Goal: Task Accomplishment & Management: Complete application form

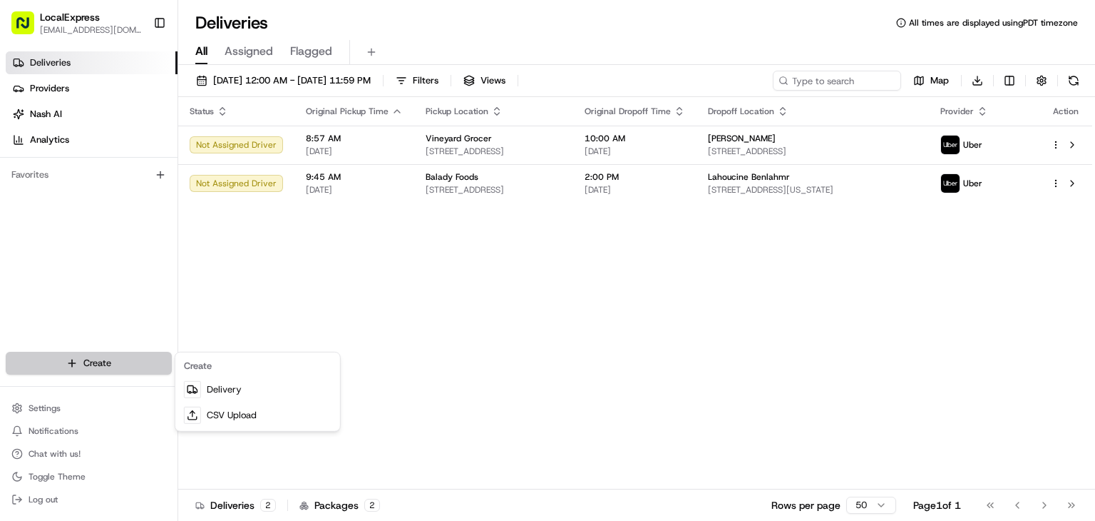
click at [97, 357] on html "LocalExpress [EMAIL_ADDRESS][DOMAIN_NAME] Toggle Sidebar Deliveries Providers […" at bounding box center [547, 260] width 1095 height 521
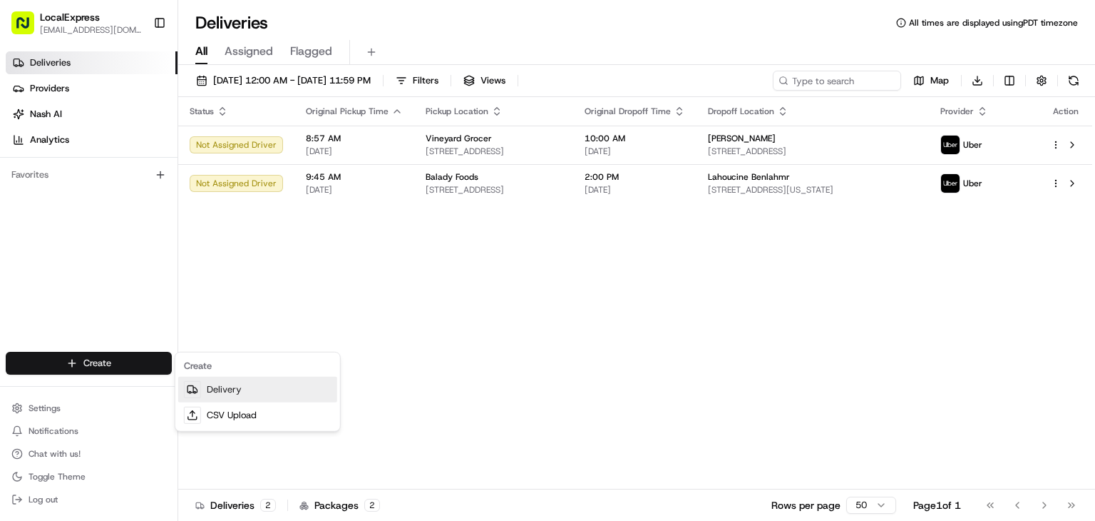
click at [197, 389] on icon at bounding box center [192, 389] width 11 height 11
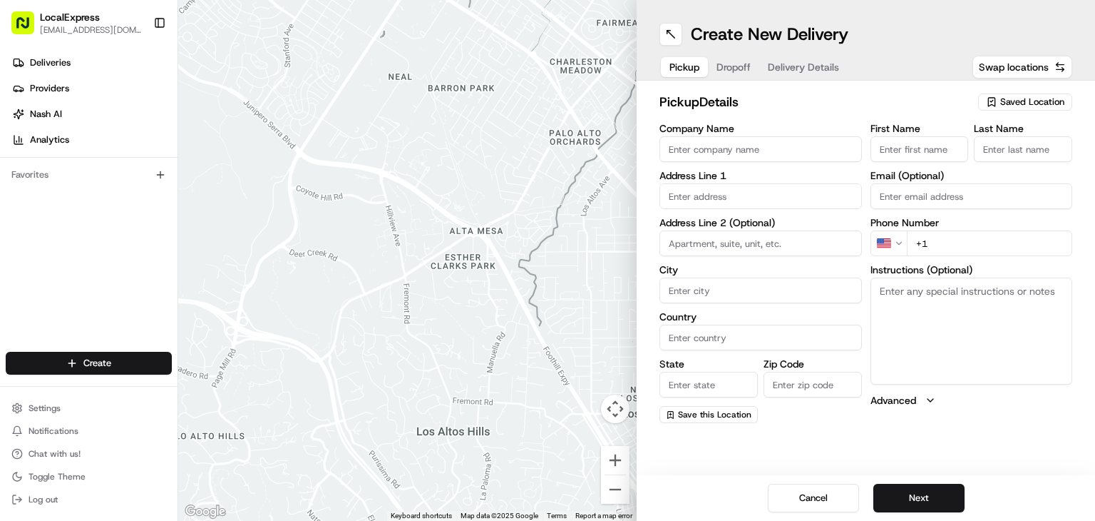
click at [777, 193] on input "text" at bounding box center [761, 196] width 203 height 26
click at [1030, 105] on span "Saved Location" at bounding box center [1033, 102] width 64 height 13
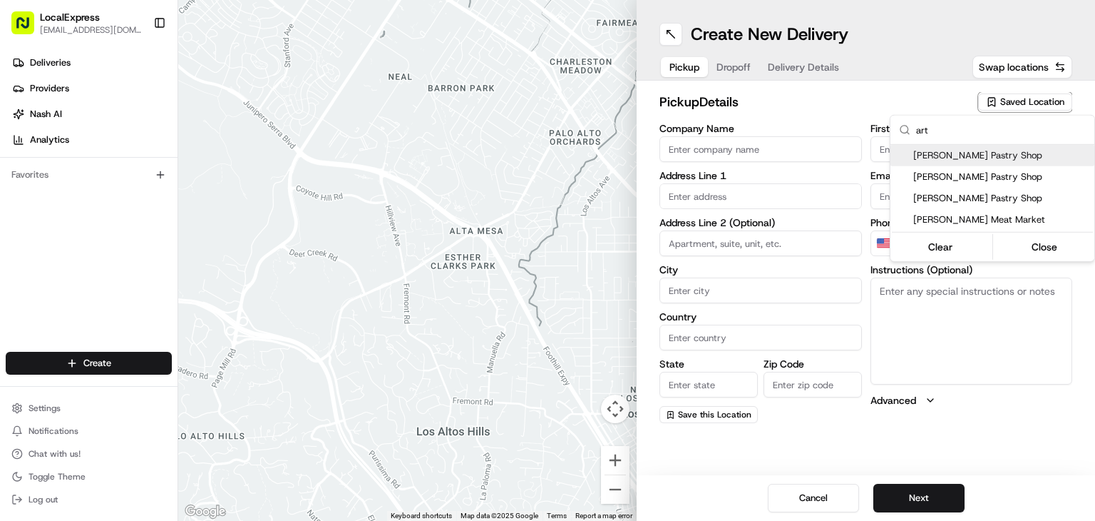
type input "art"
click at [961, 155] on span "[PERSON_NAME] Pastry Shop" at bounding box center [1001, 155] width 175 height 13
type input "[PERSON_NAME] Pastry Shop"
type input "[STREET_ADDRESS]"
type input "[GEOGRAPHIC_DATA]"
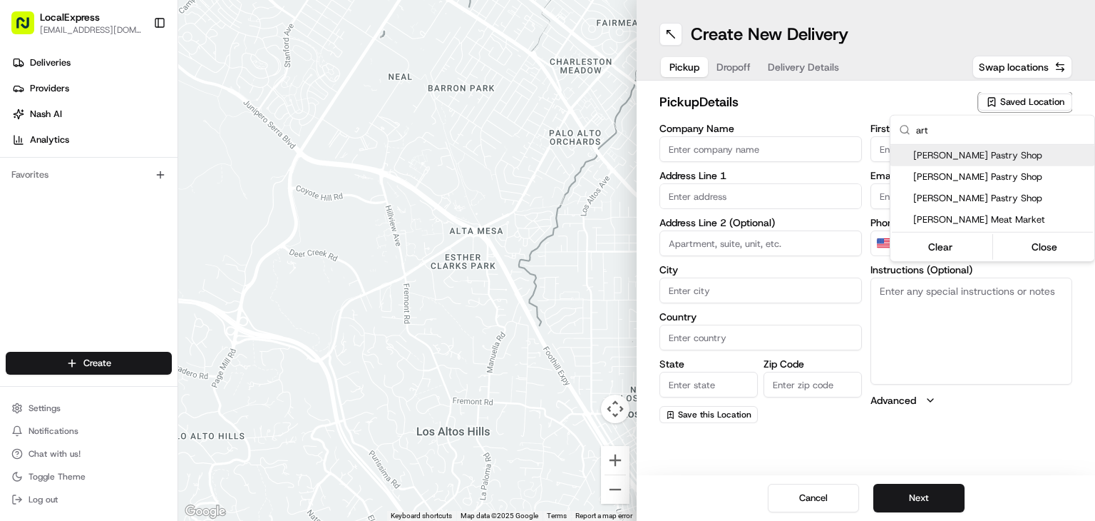
type input "US"
type input "NY"
type input "10458"
type input "[PERSON_NAME]"
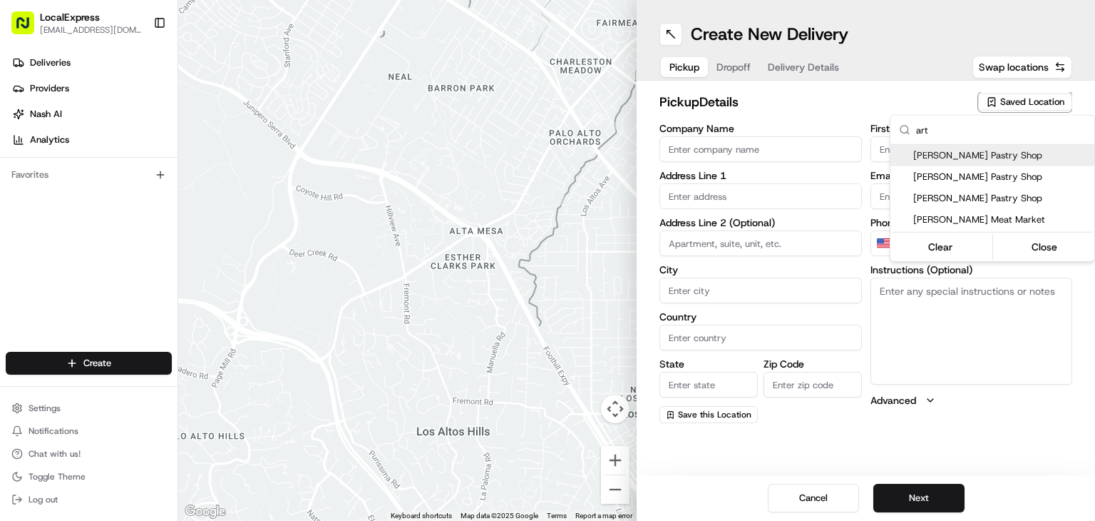
type input "[PHONE_NUMBER]"
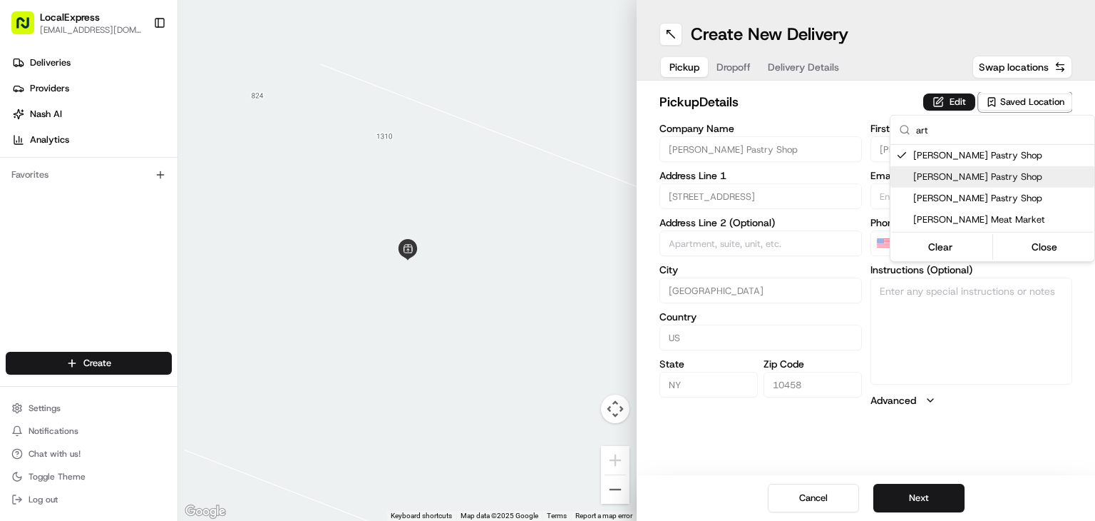
click at [983, 420] on html "LocalExpress [EMAIL_ADDRESS][DOMAIN_NAME] Toggle Sidebar Deliveries Providers […" at bounding box center [547, 260] width 1095 height 521
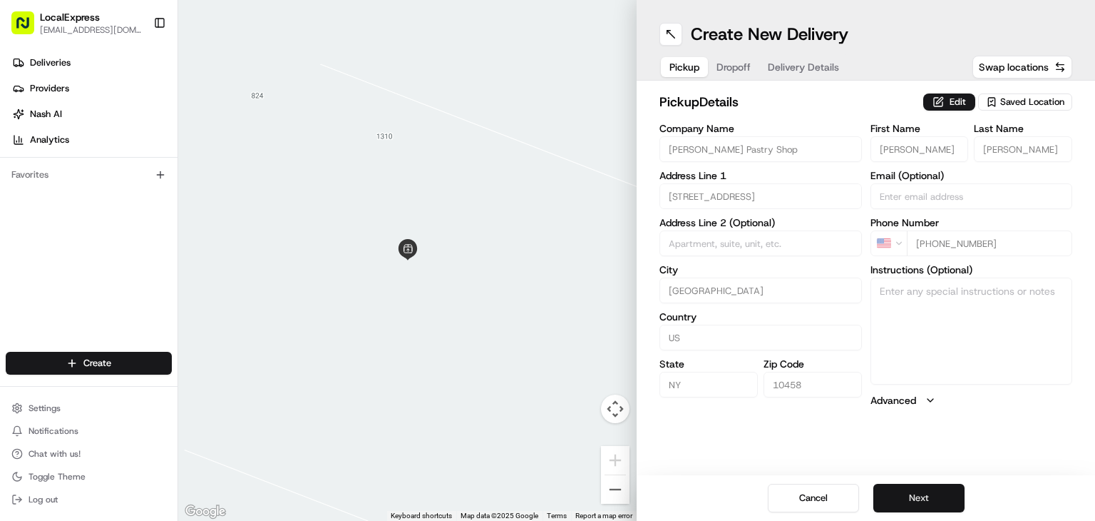
click at [920, 500] on button "Next" at bounding box center [919, 498] width 91 height 29
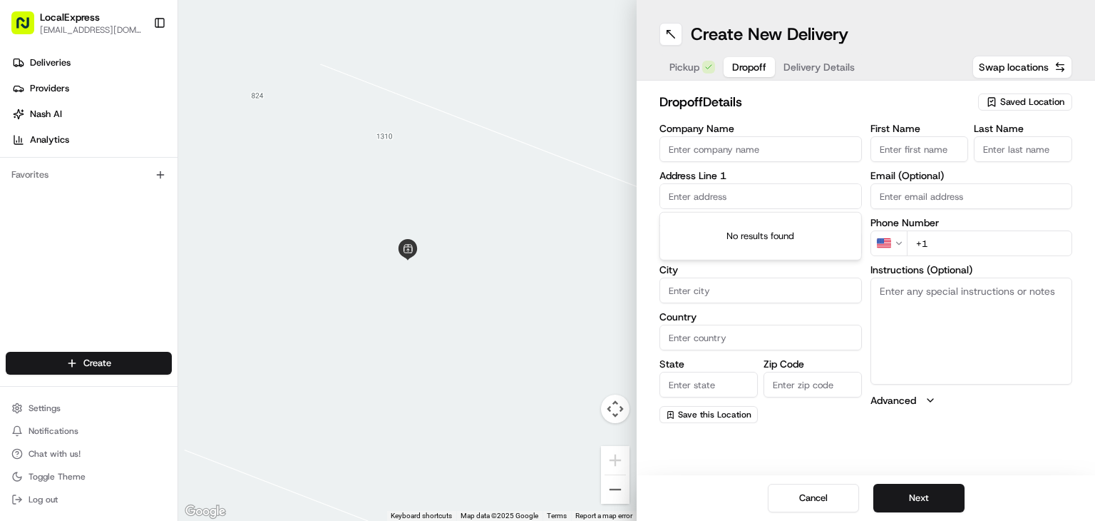
click at [741, 189] on input "text" at bounding box center [761, 196] width 203 height 26
paste input "[STREET_ADDRESS]"
click at [758, 227] on div "[STREET_ADDRESS]" at bounding box center [760, 225] width 195 height 21
type input "[STREET_ADDRESS]"
type input "The Bronx"
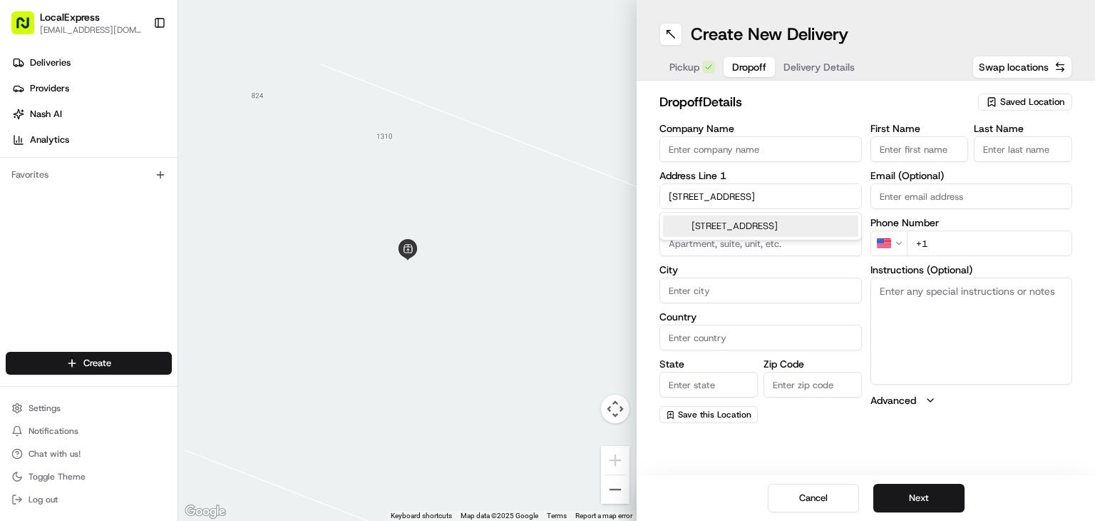
type input "[GEOGRAPHIC_DATA]"
type input "NY"
type input "10461"
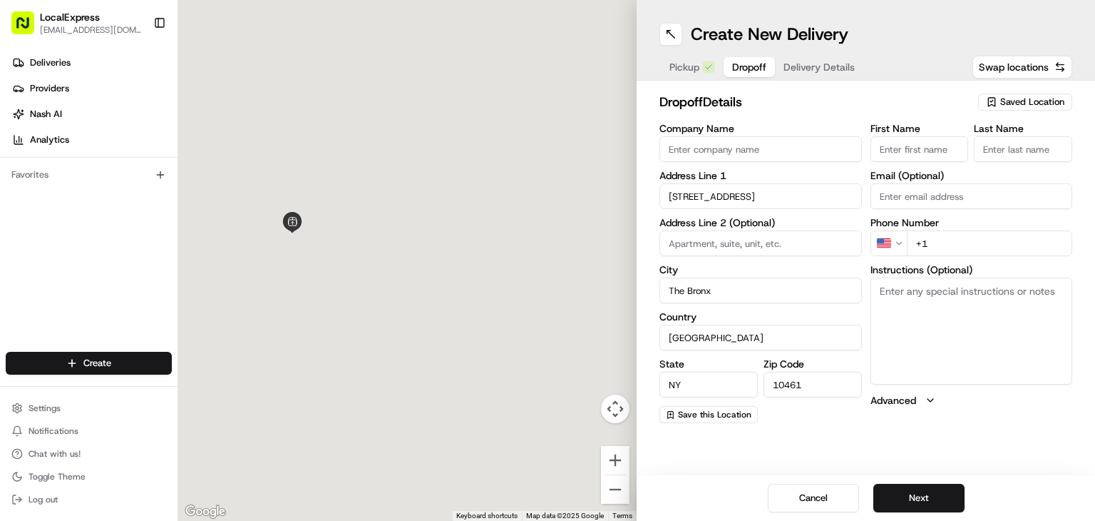
type input "[STREET_ADDRESS]"
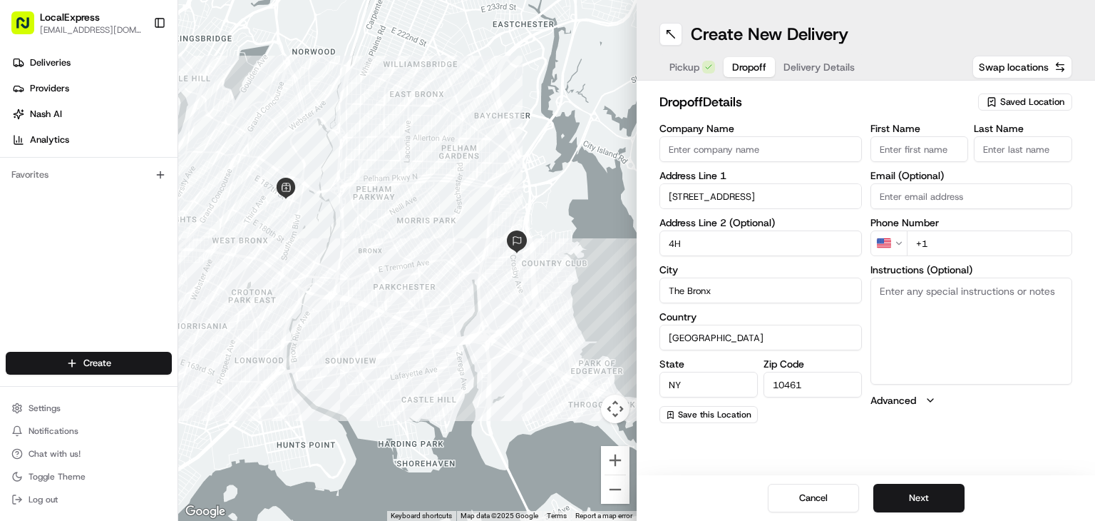
type input "4H"
click at [905, 302] on textarea "Instructions (Optional)" at bounding box center [972, 330] width 203 height 107
paste textarea "4H"
type textarea "4H"
click at [906, 132] on label "First Name" at bounding box center [920, 128] width 98 height 10
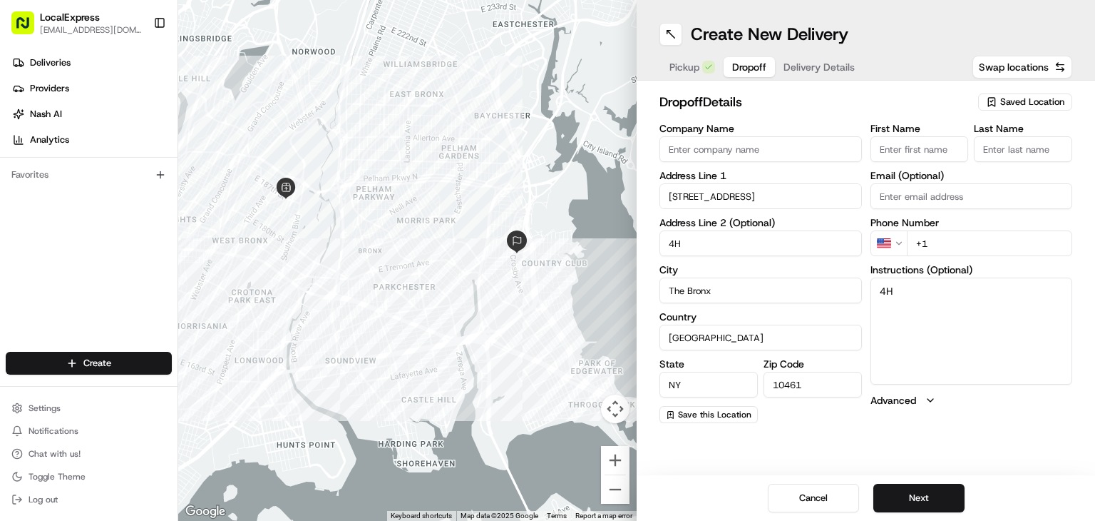
click at [906, 136] on input "First Name" at bounding box center [920, 149] width 98 height 26
click at [907, 141] on input "First Name" at bounding box center [920, 149] width 98 height 26
paste input "[PERSON_NAME]"
click at [921, 145] on input "[PERSON_NAME]" at bounding box center [920, 149] width 98 height 26
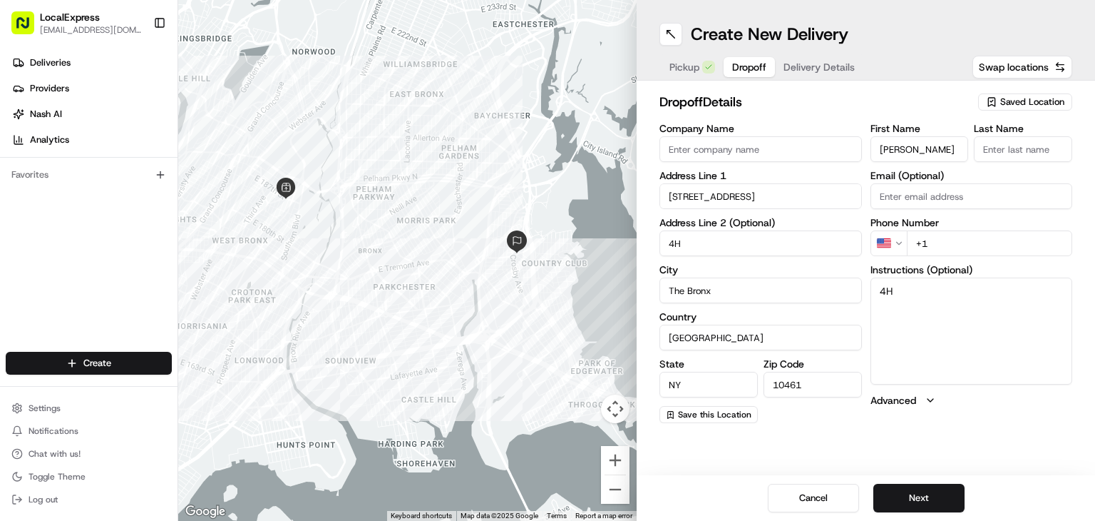
type input "[PERSON_NAME]"
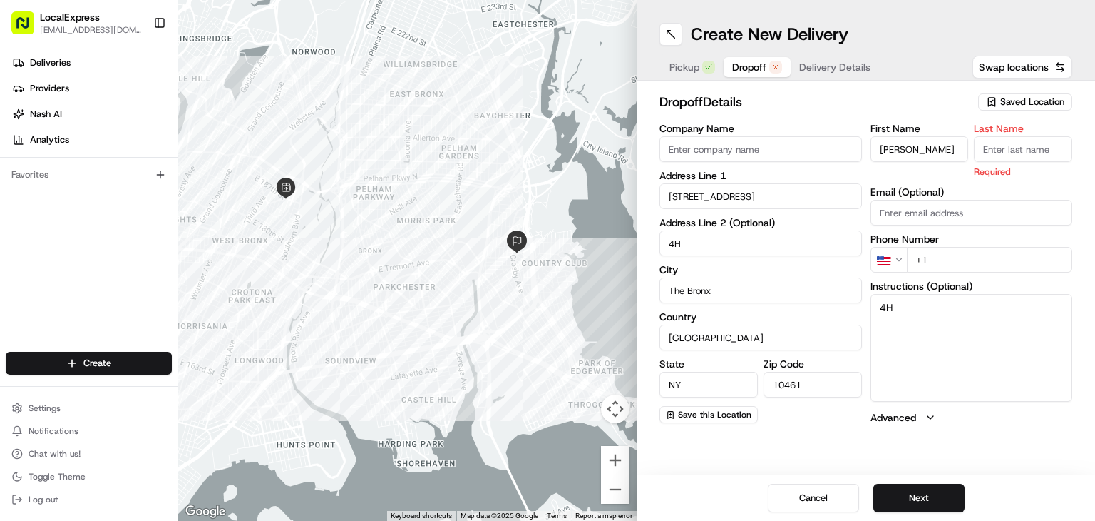
click at [1024, 150] on input "Last Name" at bounding box center [1023, 149] width 98 height 26
paste input "[PERSON_NAME]"
type input "[PERSON_NAME]"
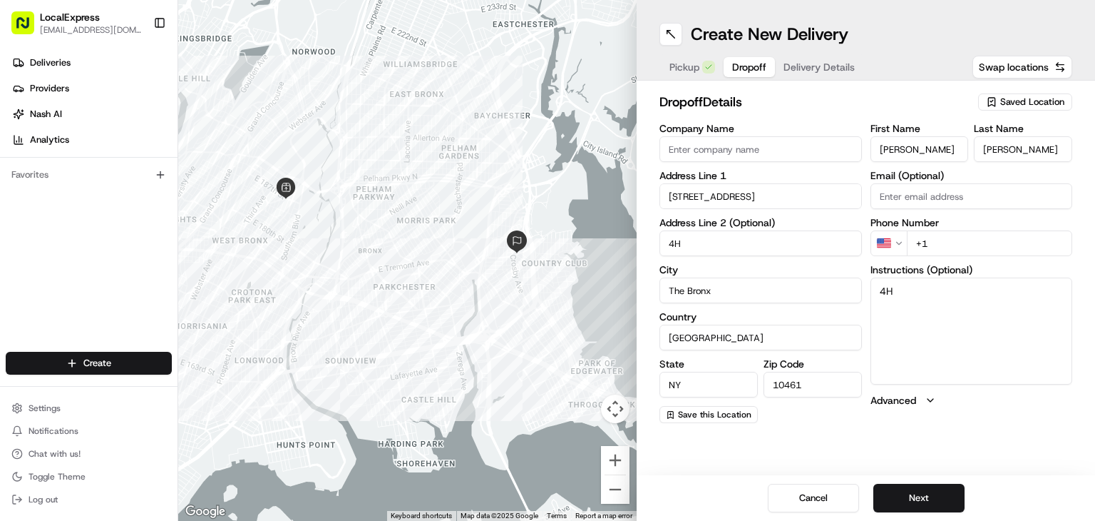
click at [954, 235] on input "+1" at bounding box center [990, 243] width 166 height 26
paste input "[PHONE_NUMBER]"
type input "[PHONE_NUMBER]"
click at [924, 502] on button "Next" at bounding box center [919, 498] width 91 height 29
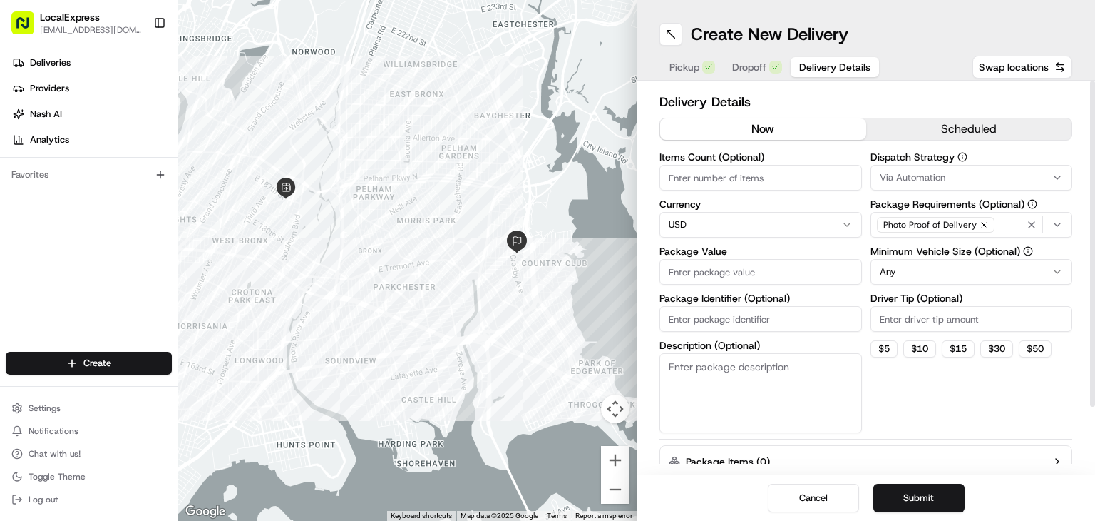
click at [762, 267] on input "Package Value" at bounding box center [761, 272] width 203 height 26
paste input "39.95"
type input "39.95"
click at [925, 491] on button "Submit" at bounding box center [919, 498] width 91 height 29
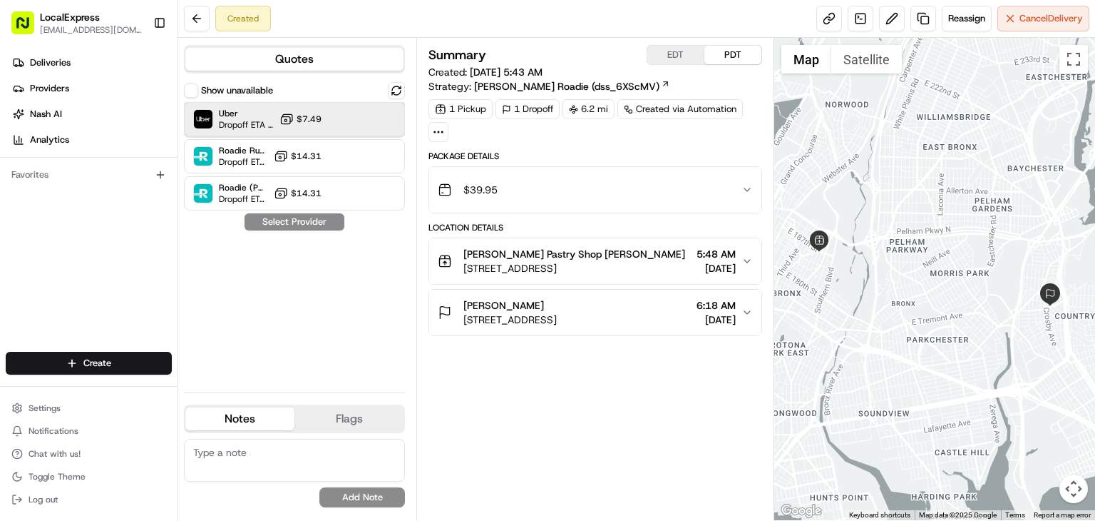
click at [337, 122] on div "Uber Dropoff ETA 48 minutes $7.49" at bounding box center [294, 119] width 221 height 34
click at [317, 224] on button "Assign Provider" at bounding box center [294, 221] width 101 height 17
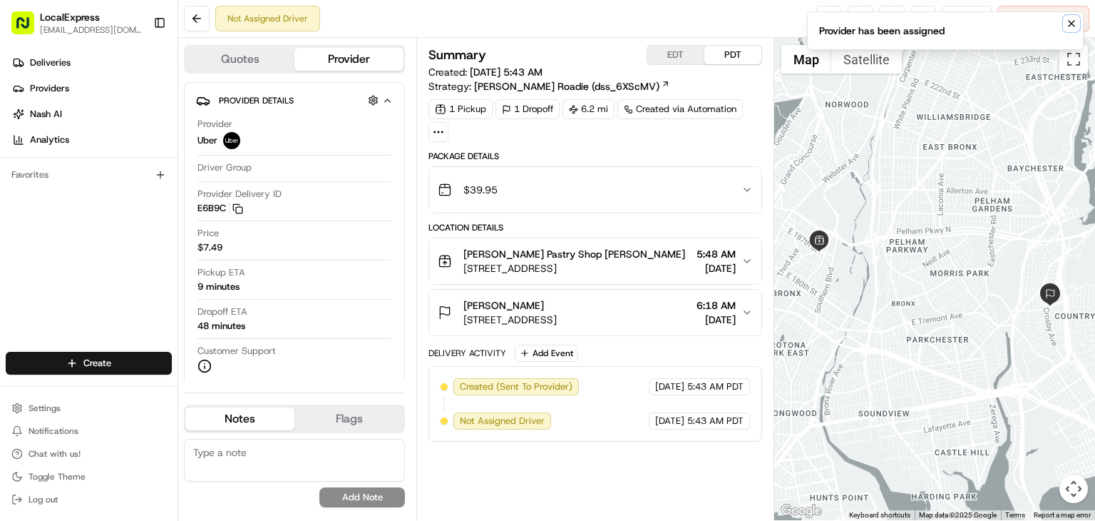
click at [1068, 24] on icon "Notifications (F8)" at bounding box center [1071, 23] width 11 height 11
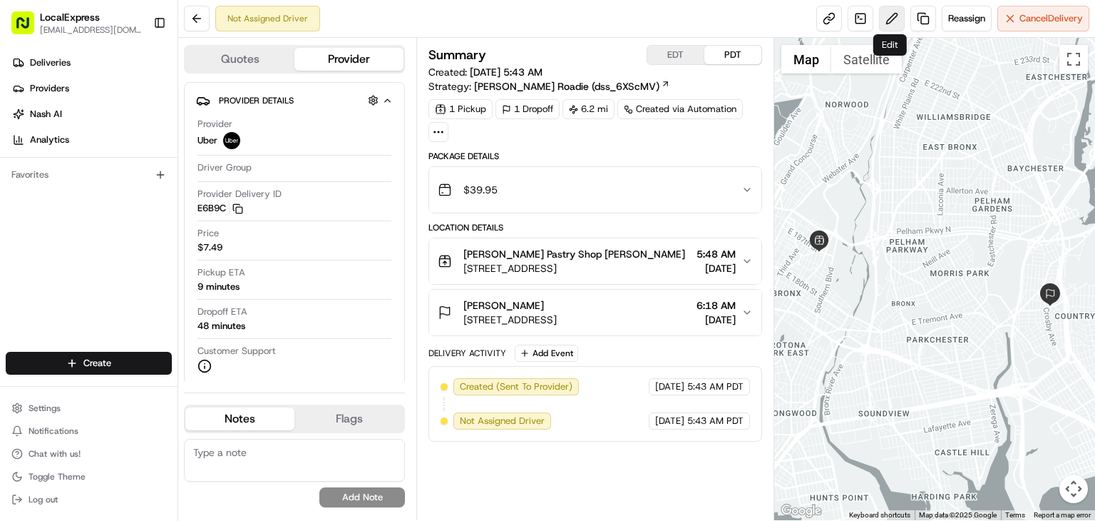
click at [882, 21] on button at bounding box center [892, 19] width 26 height 26
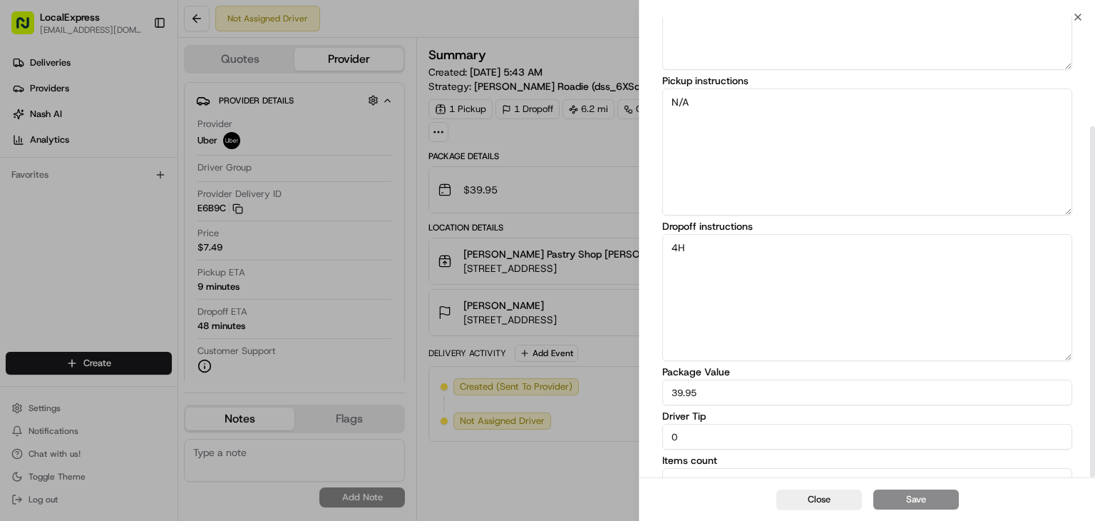
scroll to position [143, 0]
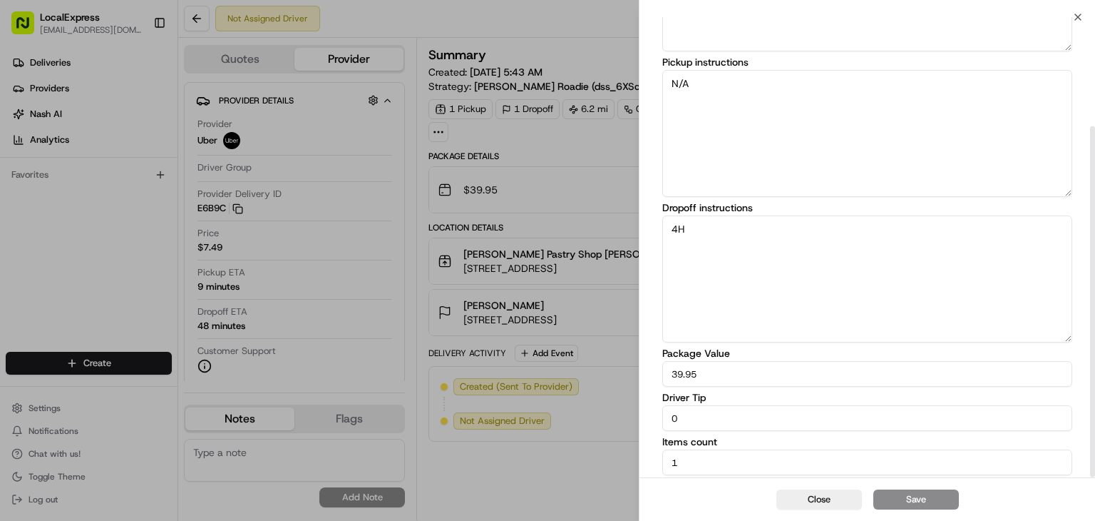
click at [790, 414] on input "0" at bounding box center [868, 418] width 410 height 26
type input "2"
click at [909, 495] on button "Save" at bounding box center [917, 499] width 86 height 20
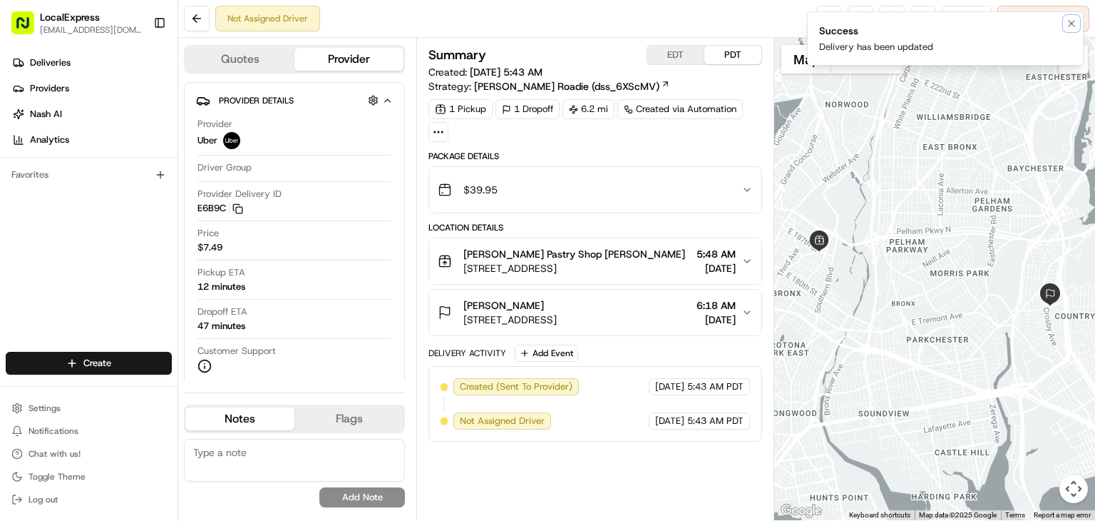
click at [1073, 24] on icon "Notifications (F8)" at bounding box center [1071, 23] width 11 height 11
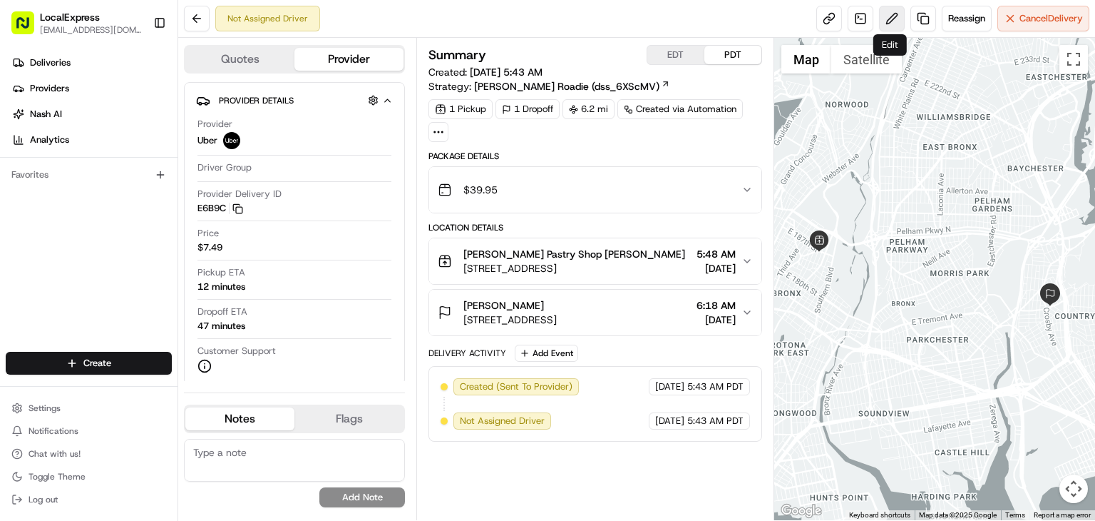
click at [882, 20] on button at bounding box center [892, 19] width 26 height 26
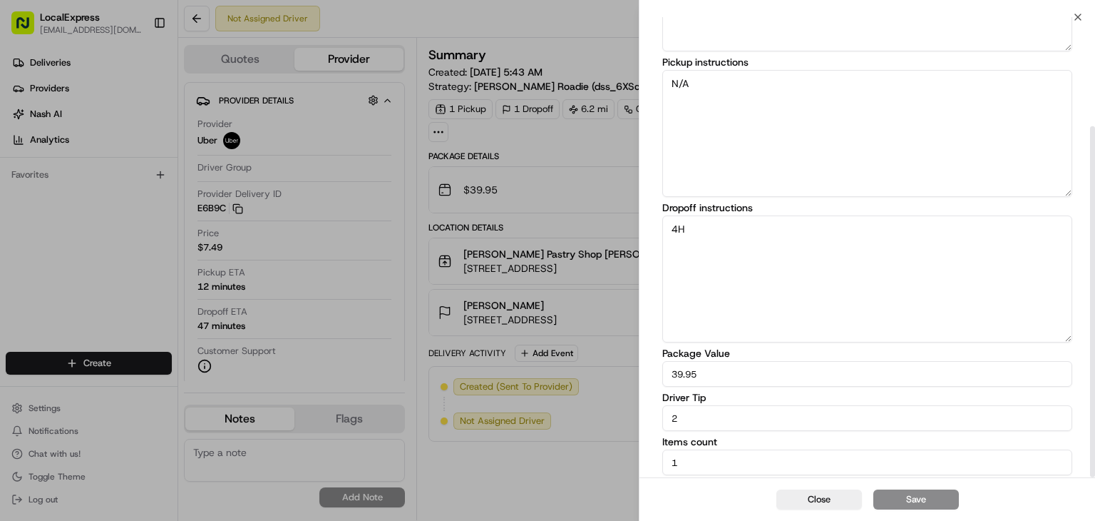
click at [722, 422] on input "2" at bounding box center [868, 418] width 410 height 26
type input "3"
click at [919, 492] on button "Save" at bounding box center [917, 499] width 86 height 20
